Goal: Check status: Check status

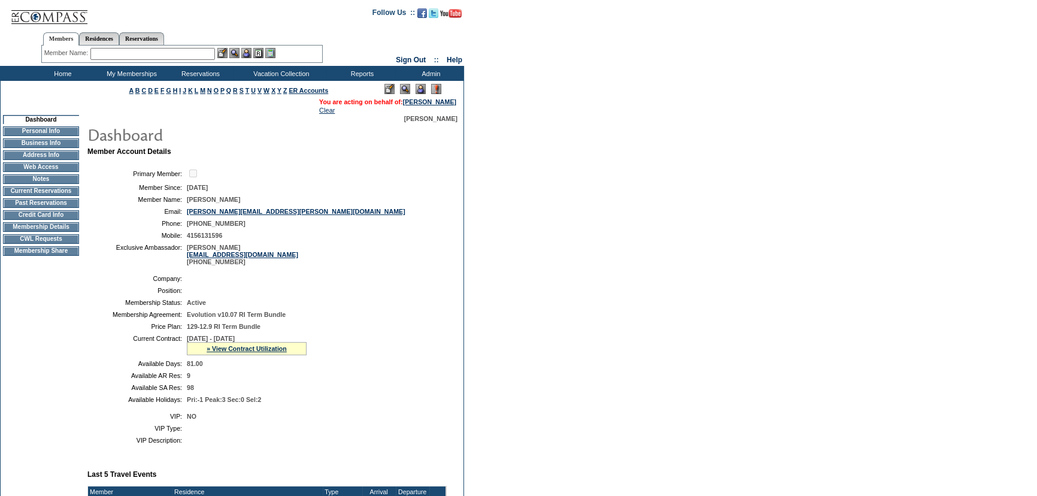
click at [344, 219] on table "Primary Member: Member Since: [DATE] Member Name: [PERSON_NAME] Email: [PERSON_…" at bounding box center [266, 216] width 359 height 107
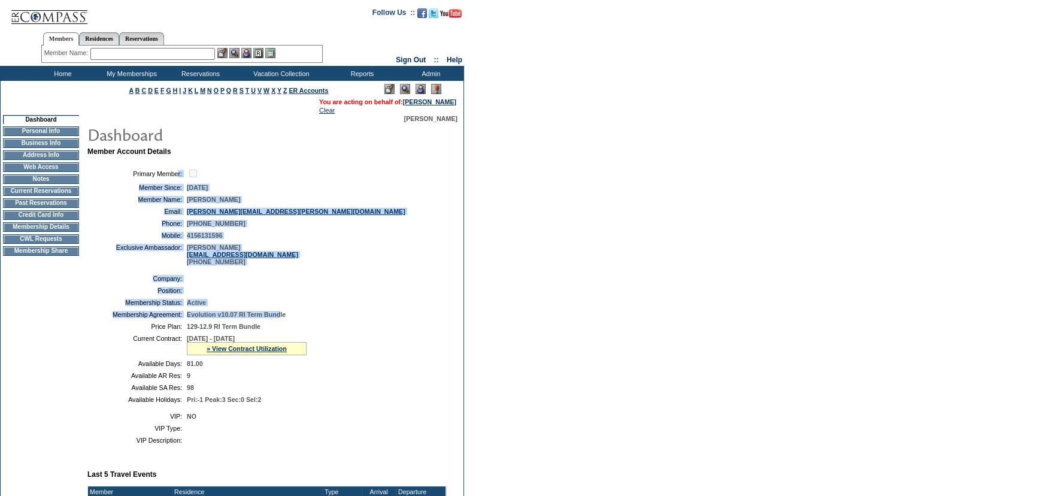
drag, startPoint x: 123, startPoint y: 174, endPoint x: 296, endPoint y: 313, distance: 221.5
click at [296, 313] on td "Member Account Details Primary Member: Member Since: [DATE] Member Name: [PERSO…" at bounding box center [271, 433] width 369 height 573
click at [405, 287] on table "Company: Position: Membership Status: Active Membership Agreement: Evolution v1…" at bounding box center [266, 339] width 359 height 138
click at [292, 290] on td at bounding box center [314, 290] width 255 height 7
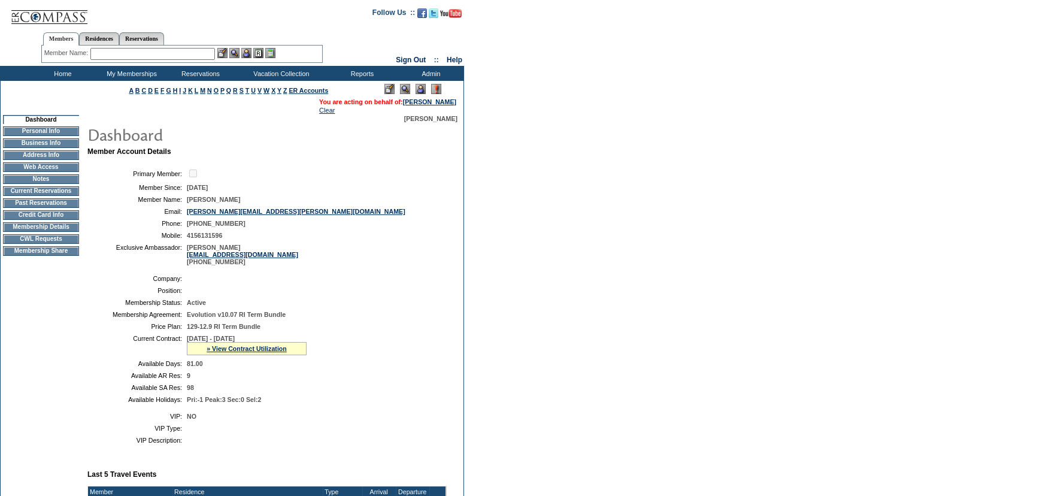
click at [243, 280] on td at bounding box center [314, 278] width 255 height 7
drag, startPoint x: 246, startPoint y: 271, endPoint x: 123, endPoint y: 215, distance: 134.8
click at [123, 215] on td "Member Account Details Primary Member: Member Since: [DATE] Member Name: [PERSO…" at bounding box center [271, 433] width 369 height 573
click at [304, 233] on td "4156131596" at bounding box center [314, 235] width 255 height 7
drag, startPoint x: 483, startPoint y: 172, endPoint x: 468, endPoint y: 149, distance: 27.2
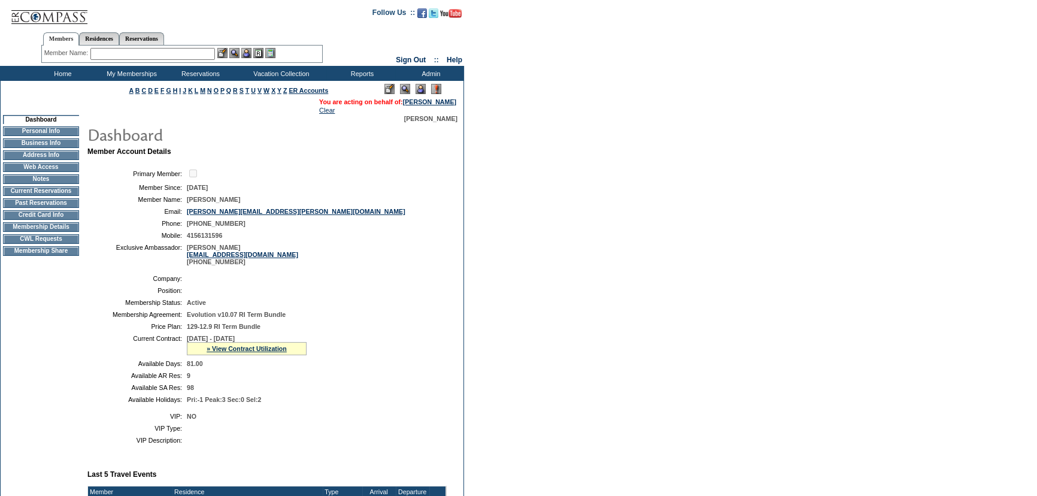
click at [483, 172] on form "Follow Us ::" at bounding box center [518, 405] width 1037 height 810
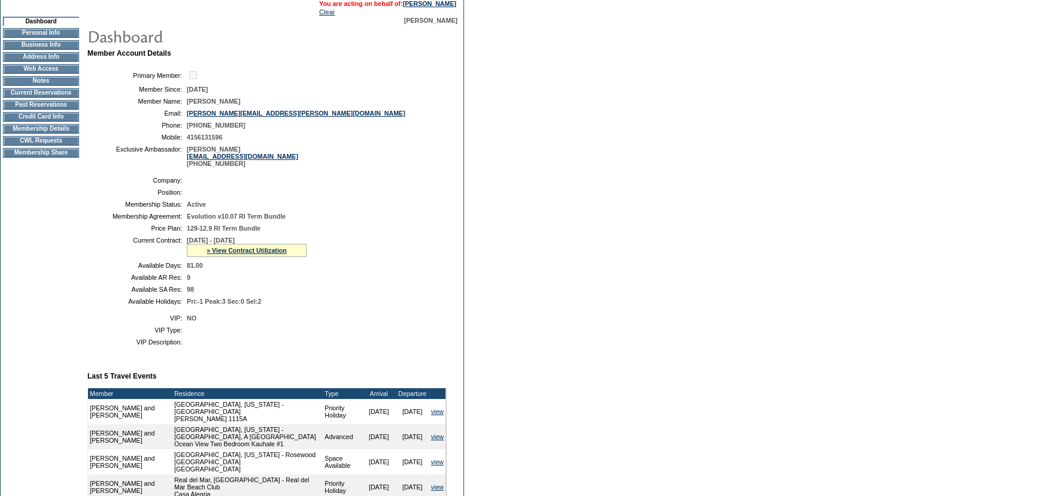
scroll to position [217, 0]
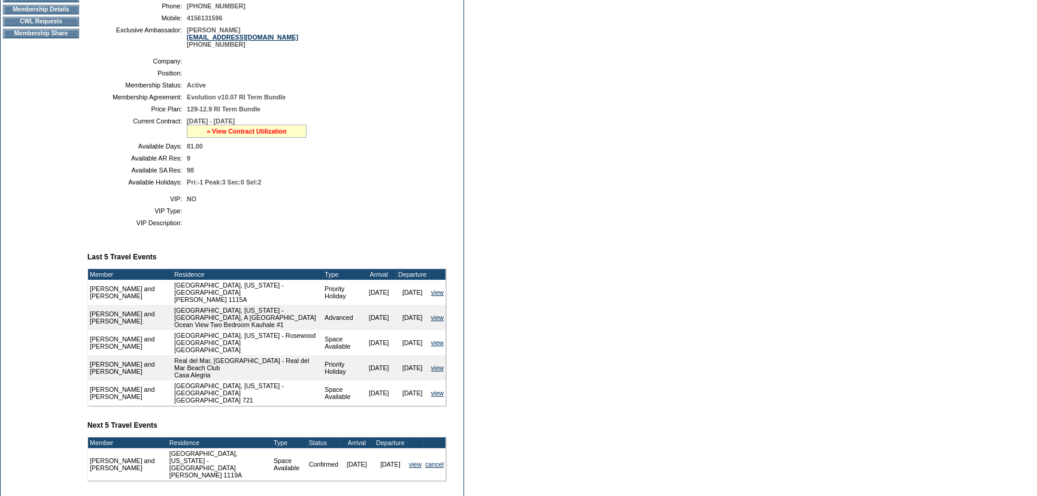
click at [235, 135] on link "» View Contract Utilization" at bounding box center [247, 131] width 80 height 7
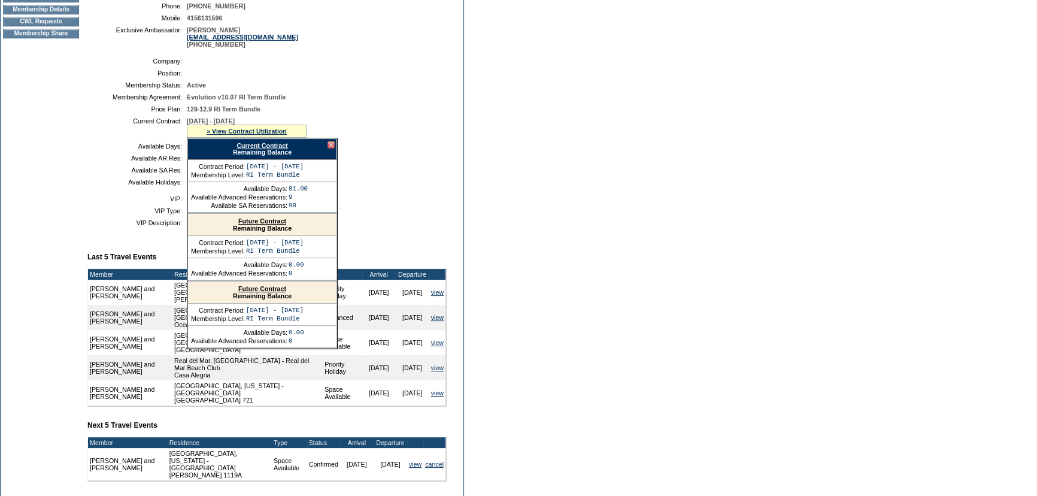
click at [260, 147] on link "Current Contract" at bounding box center [262, 145] width 51 height 7
click at [334, 147] on div "Current Contract Remaining Balance" at bounding box center [262, 148] width 150 height 21
click at [331, 146] on div at bounding box center [331, 144] width 7 height 7
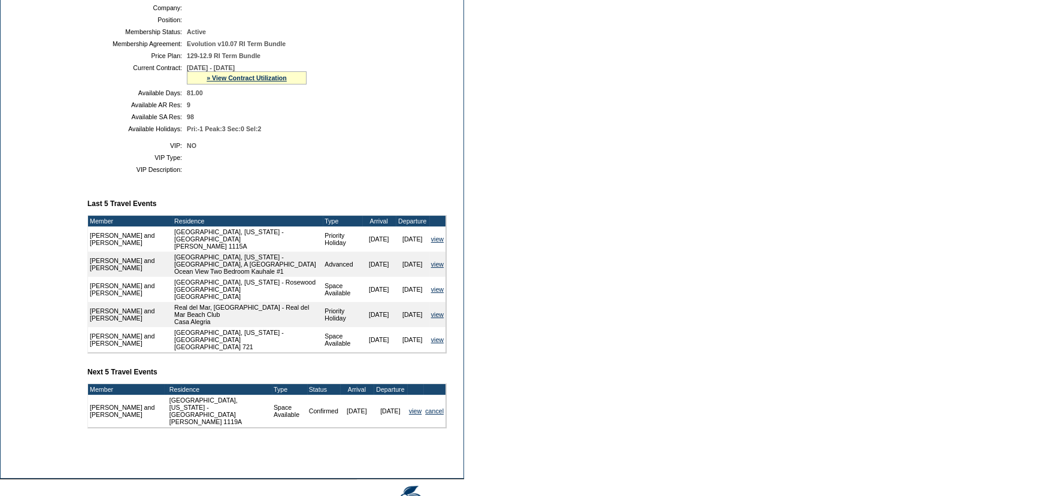
scroll to position [187, 0]
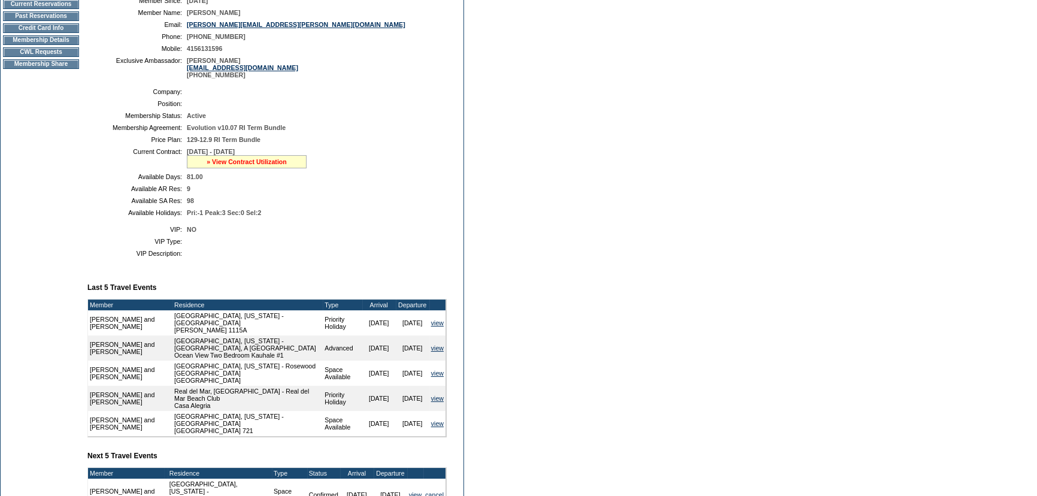
click at [251, 161] on link "» View Contract Utilization" at bounding box center [247, 161] width 80 height 7
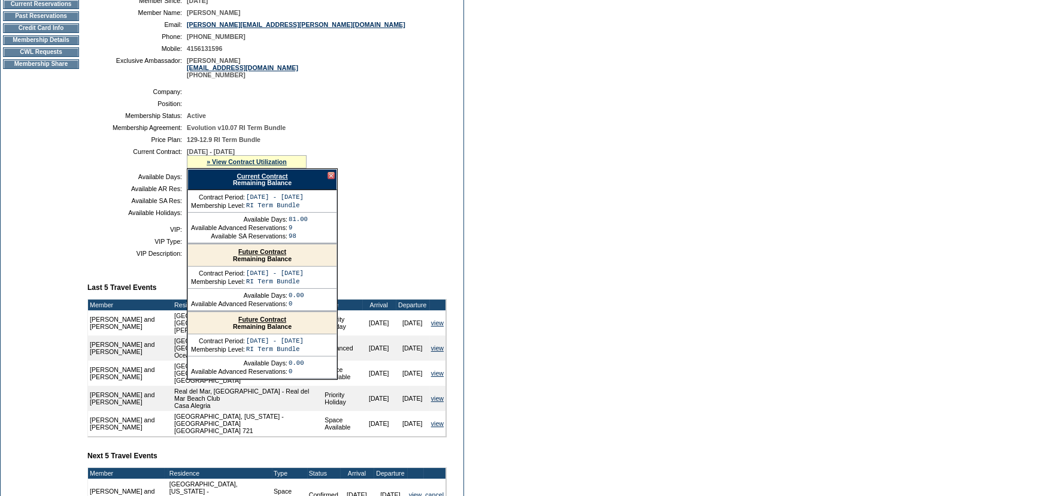
click at [247, 171] on div "Current Contract Remaining Balance" at bounding box center [262, 179] width 150 height 21
click at [270, 156] on div "» View Contract Utilization" at bounding box center [247, 161] width 120 height 13
click at [261, 164] on link "» View Contract Utilization" at bounding box center [247, 161] width 80 height 7
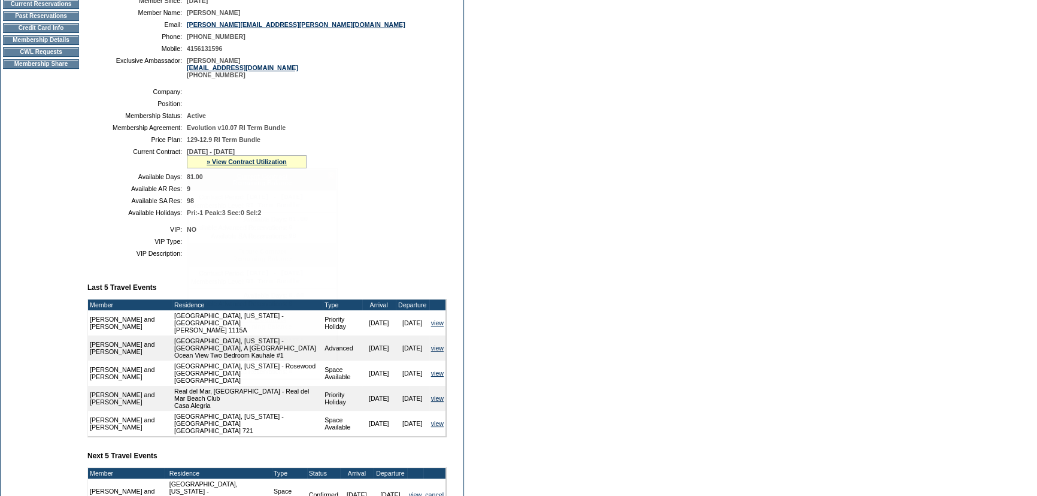
click at [256, 175] on tbody "Company: Position: Membership Status: Active Membership Agreement: Evolution v1…" at bounding box center [267, 152] width 350 height 128
click at [251, 165] on link "» View Contract Utilization" at bounding box center [247, 161] width 80 height 7
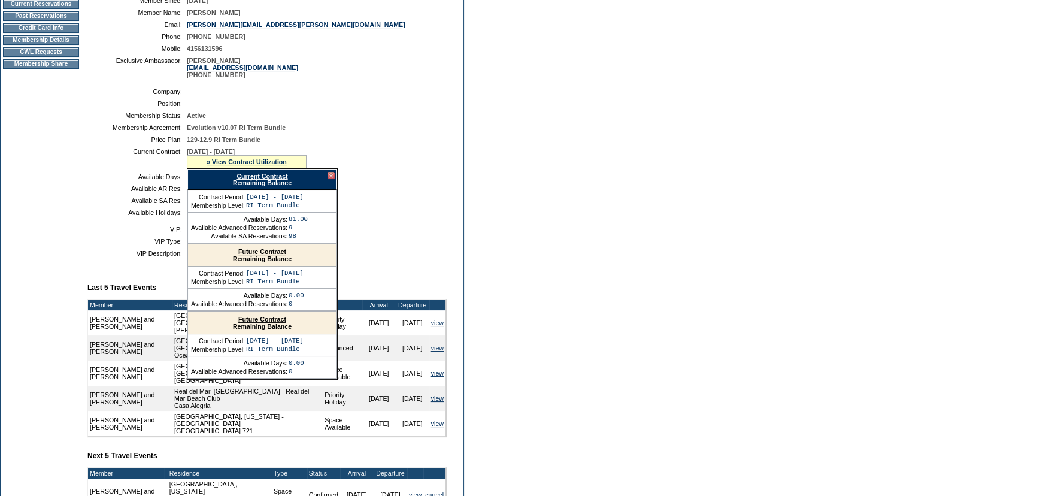
click at [256, 181] on div "Current Contract Remaining Balance" at bounding box center [262, 179] width 150 height 21
click at [254, 178] on link "Current Contract" at bounding box center [262, 175] width 51 height 7
click at [340, 476] on td "Arrival" at bounding box center [357, 473] width 34 height 11
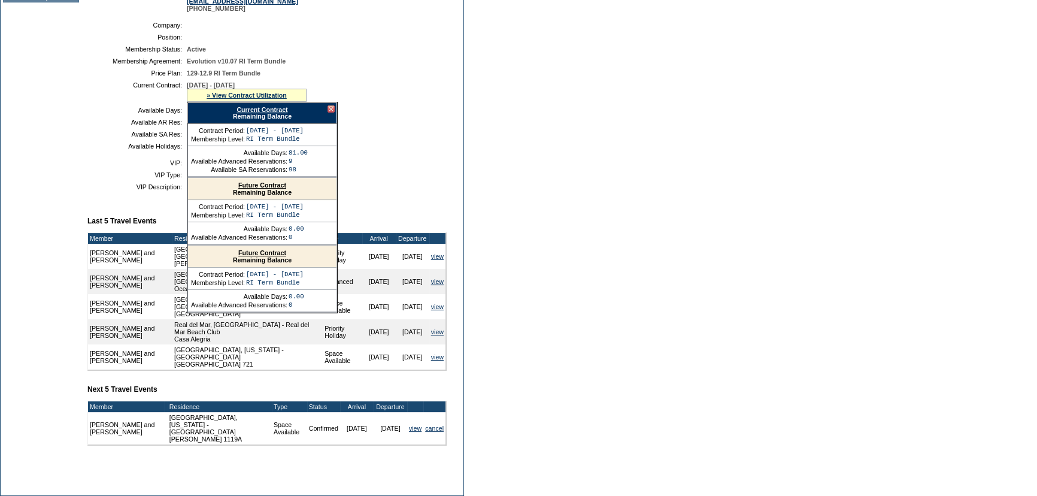
scroll to position [332, 0]
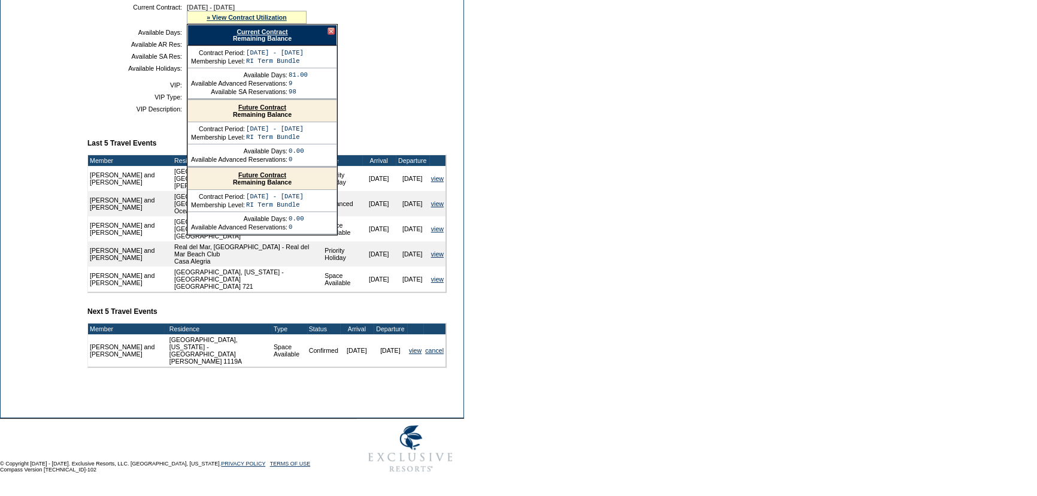
drag, startPoint x: 325, startPoint y: 381, endPoint x: 331, endPoint y: 369, distance: 13.7
click at [325, 381] on td "Member Account Details Primary Member: Member Since: [DATE] Member Name: [PERSO…" at bounding box center [271, 102] width 369 height 573
click at [329, 371] on td "Member Account Details Primary Member: Member Since: [DATE] Member Name: [PERSO…" at bounding box center [271, 102] width 369 height 573
click at [329, 369] on td "Member Account Details Primary Member: Member Since: [DATE] Member Name: [PERSO…" at bounding box center [271, 102] width 369 height 573
click at [329, 377] on td "Member Account Details Primary Member: Member Since: [DATE] Member Name: [PERSO…" at bounding box center [271, 102] width 369 height 573
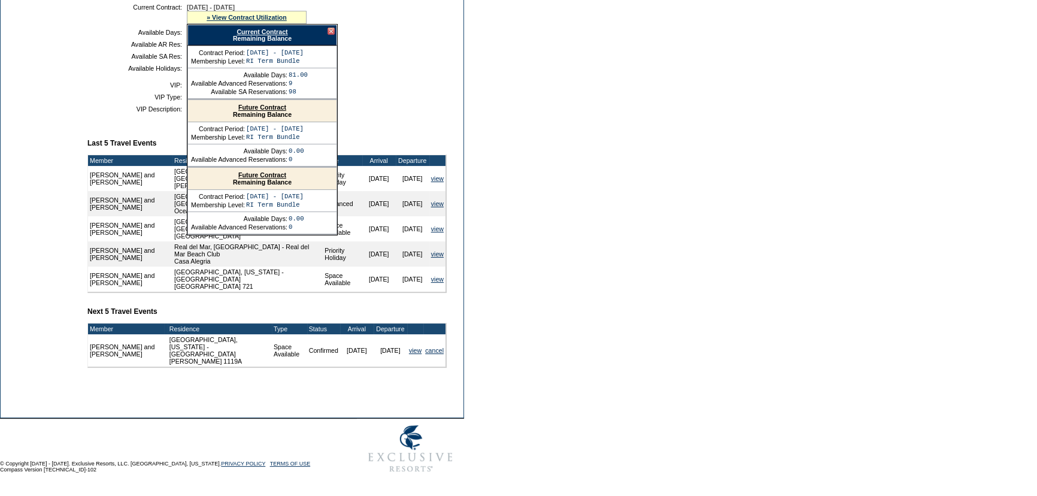
click at [329, 27] on div "Current Contract Remaining Balance" at bounding box center [262, 35] width 150 height 21
click at [329, 28] on div "Current Contract Remaining Balance" at bounding box center [262, 35] width 150 height 21
click at [329, 31] on div at bounding box center [331, 31] width 7 height 7
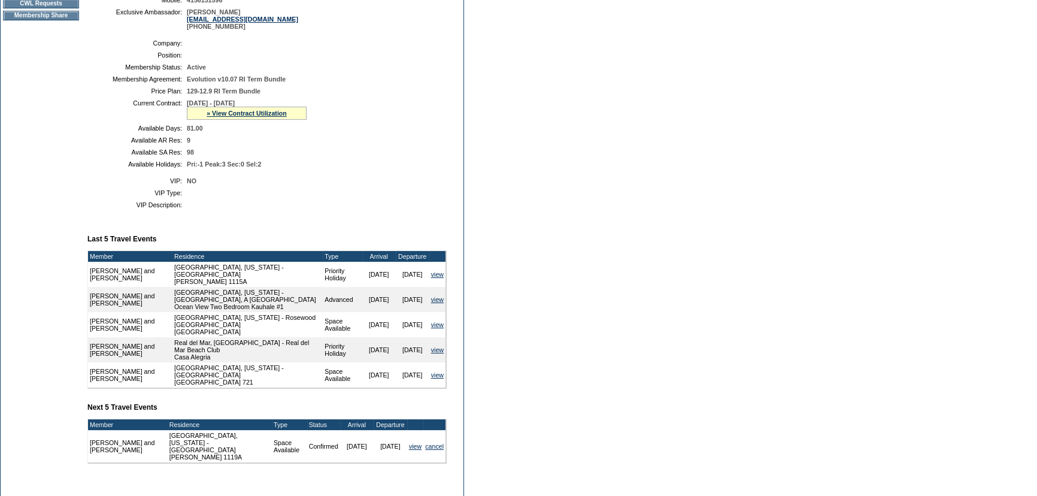
scroll to position [114, 0]
